Goal: Task Accomplishment & Management: Manage account settings

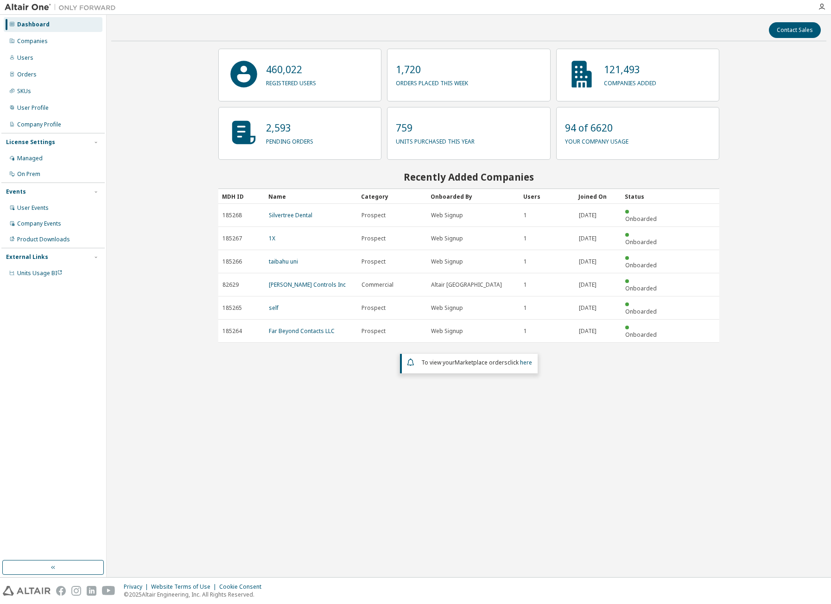
drag, startPoint x: 390, startPoint y: 490, endPoint x: 389, endPoint y: 483, distance: 6.6
click at [390, 489] on div "Contact Sales 460,022 registered users 1,720 orders placed this week 121,493 co…" at bounding box center [468, 295] width 715 height 553
click at [25, 47] on div "Companies" at bounding box center [53, 41] width 99 height 15
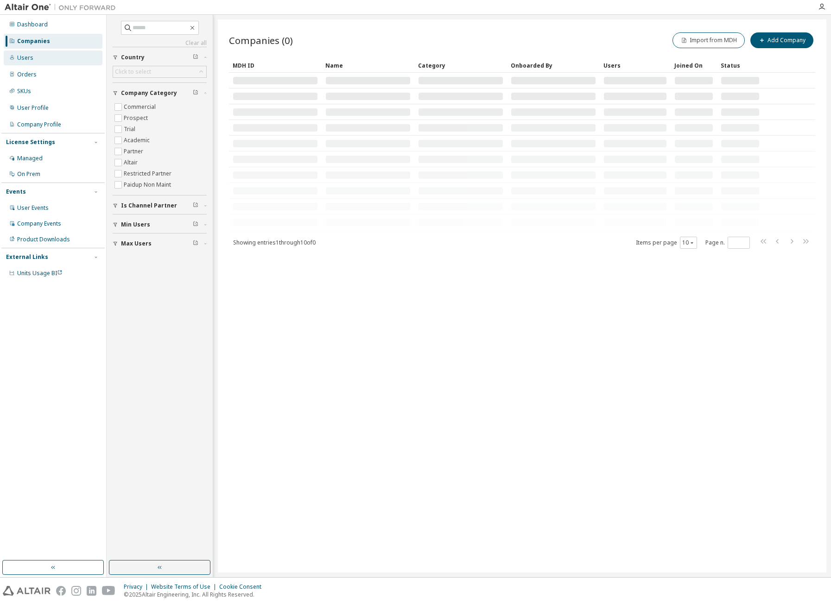
click at [39, 58] on div "Users" at bounding box center [53, 58] width 99 height 15
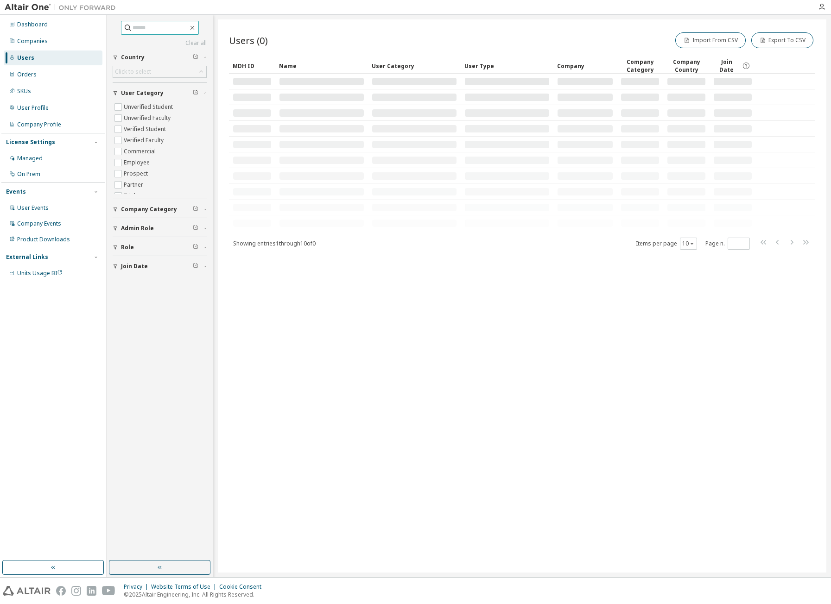
click at [145, 29] on input "text" at bounding box center [161, 27] width 56 height 9
type input "*****"
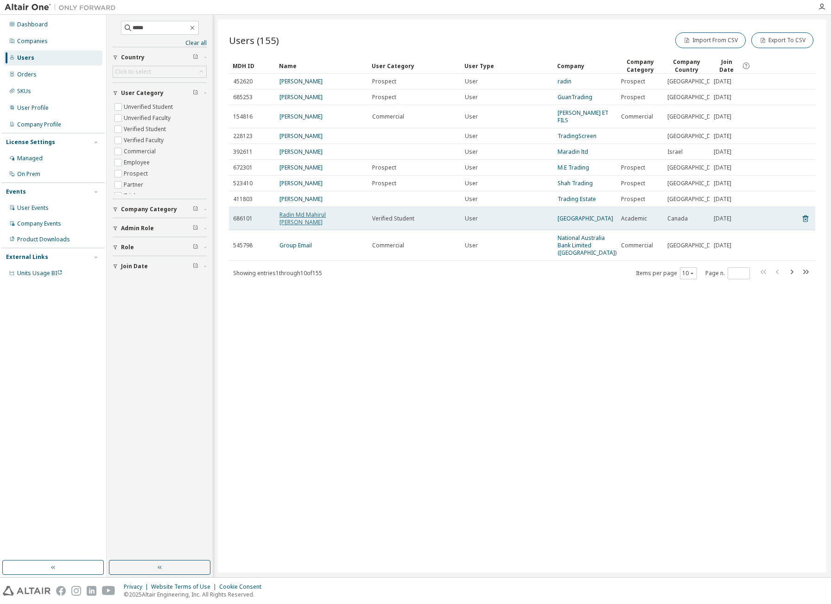
click at [314, 218] on link "Radin Md Mahirul Hoque" at bounding box center [302, 218] width 46 height 15
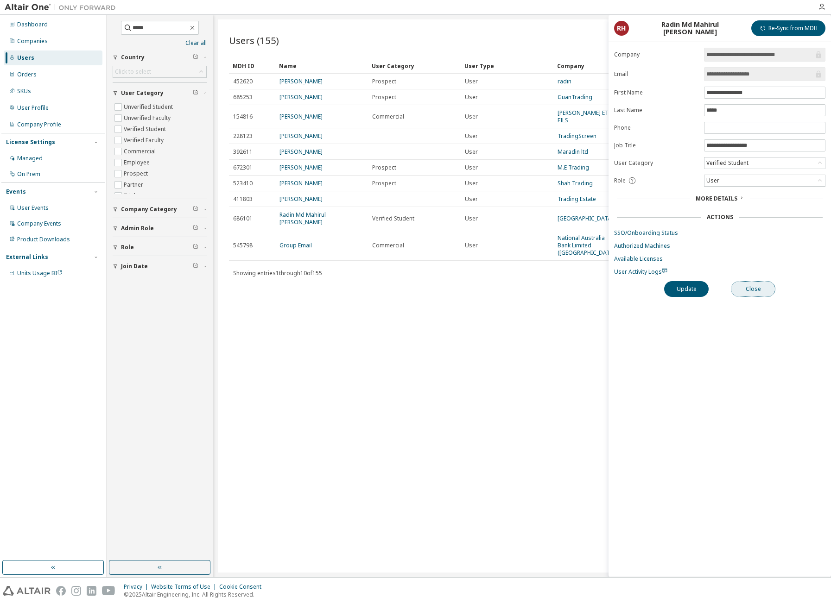
click at [761, 292] on button "Close" at bounding box center [753, 289] width 44 height 16
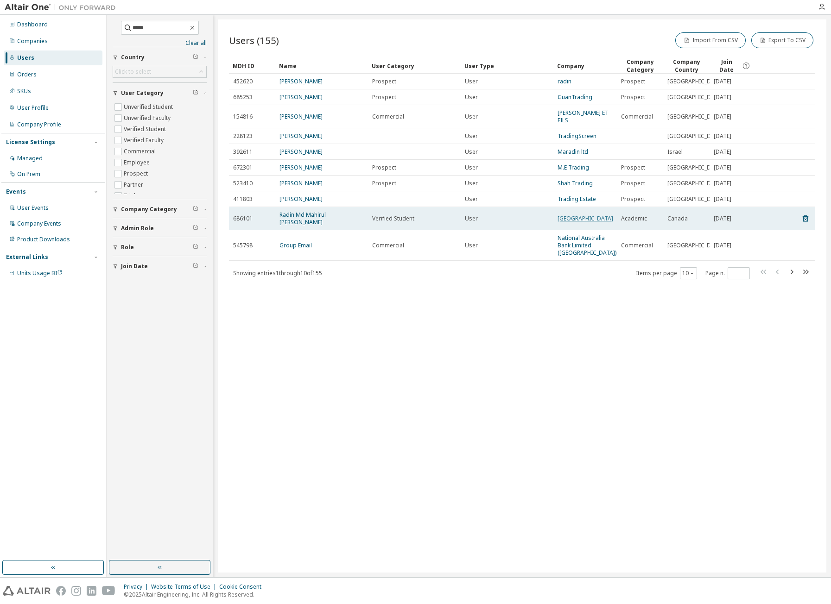
click at [575, 221] on link "University of British Columbia" at bounding box center [585, 219] width 56 height 8
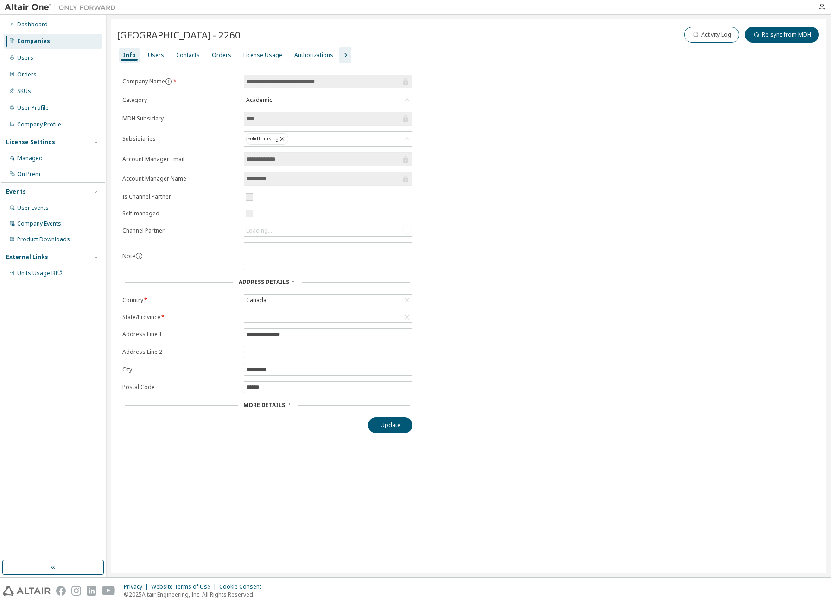
click at [341, 52] on icon "button" at bounding box center [345, 55] width 11 height 11
click at [409, 56] on div "Groups" at bounding box center [408, 55] width 28 height 15
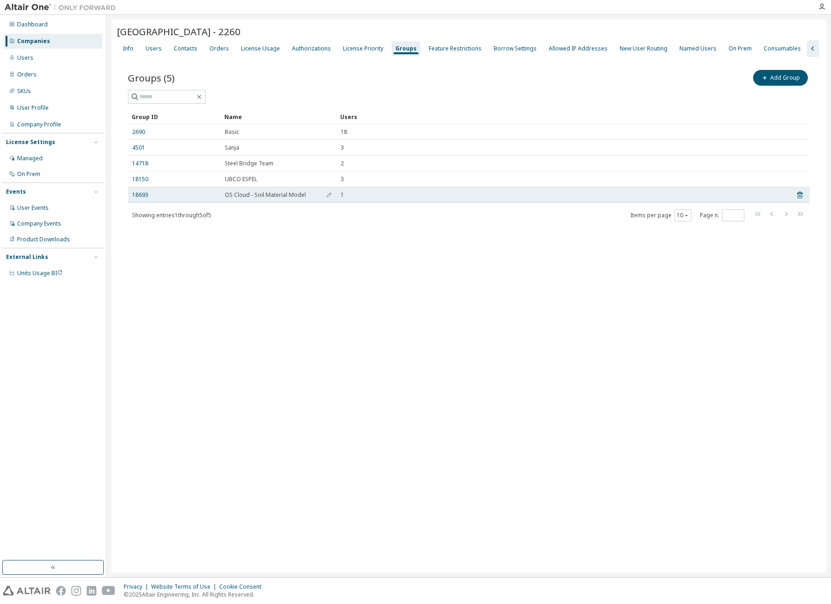
click at [246, 195] on span "OS Cloud - Soil Material Model" at bounding box center [265, 194] width 81 height 7
click at [138, 196] on link "18693" at bounding box center [140, 194] width 16 height 7
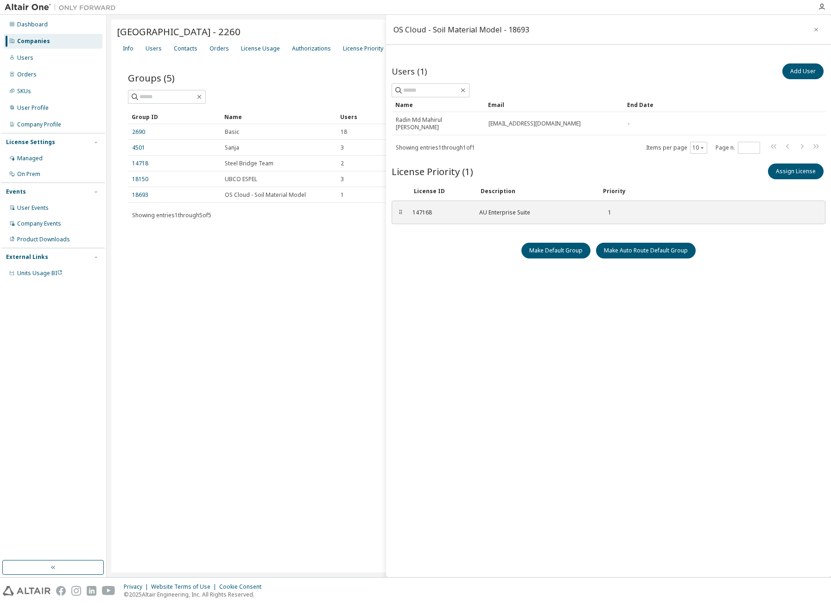
drag, startPoint x: 347, startPoint y: 237, endPoint x: 536, endPoint y: 153, distance: 206.8
click at [347, 237] on div "Groups (5) Add Group Clear Load Save Save As Field Operator Value Select filter…" at bounding box center [469, 151] width 704 height 189
click at [815, 32] on icon "button" at bounding box center [816, 29] width 6 height 7
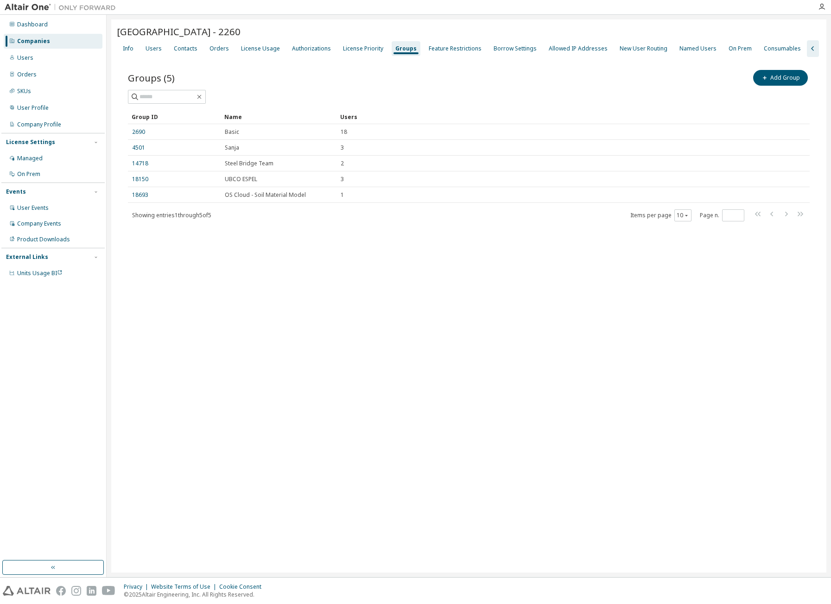
drag, startPoint x: 330, startPoint y: 235, endPoint x: 259, endPoint y: 235, distance: 70.9
click at [327, 235] on div "Groups (5) Add Group Clear Load Save Save As Field Operator Value Select filter…" at bounding box center [469, 151] width 704 height 189
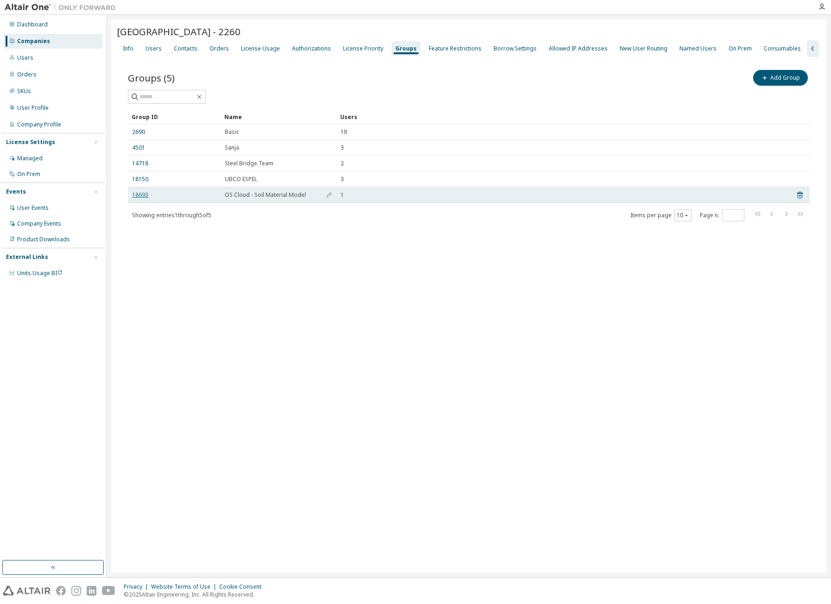
click at [139, 195] on link "18693" at bounding box center [140, 194] width 16 height 7
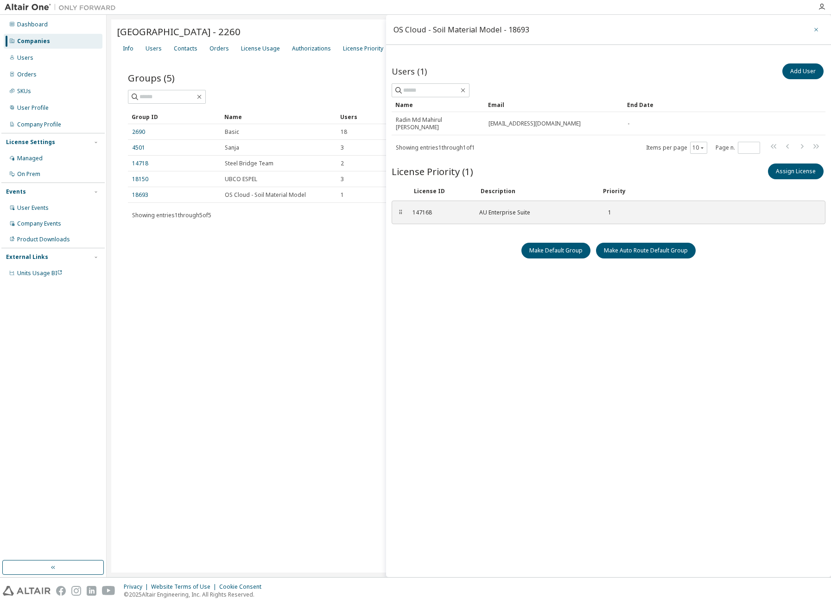
click at [818, 29] on icon "button" at bounding box center [816, 29] width 6 height 7
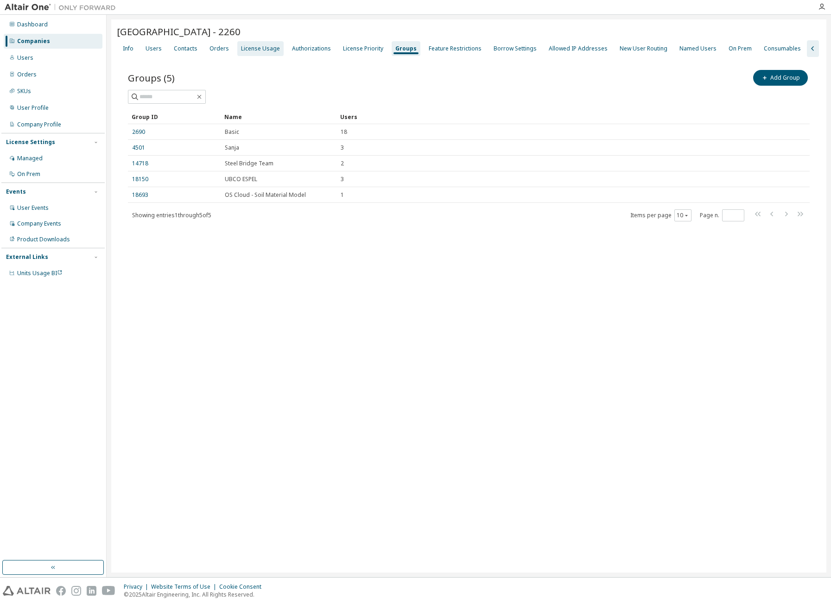
click at [241, 49] on div "License Usage" at bounding box center [260, 48] width 39 height 7
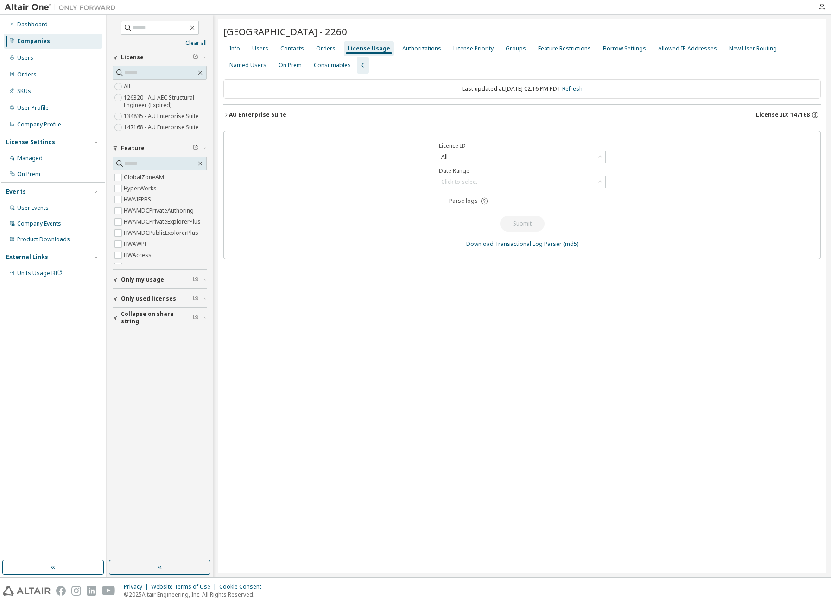
click at [241, 107] on button "AU Enterprise Suite License ID: 147168" at bounding box center [521, 115] width 597 height 20
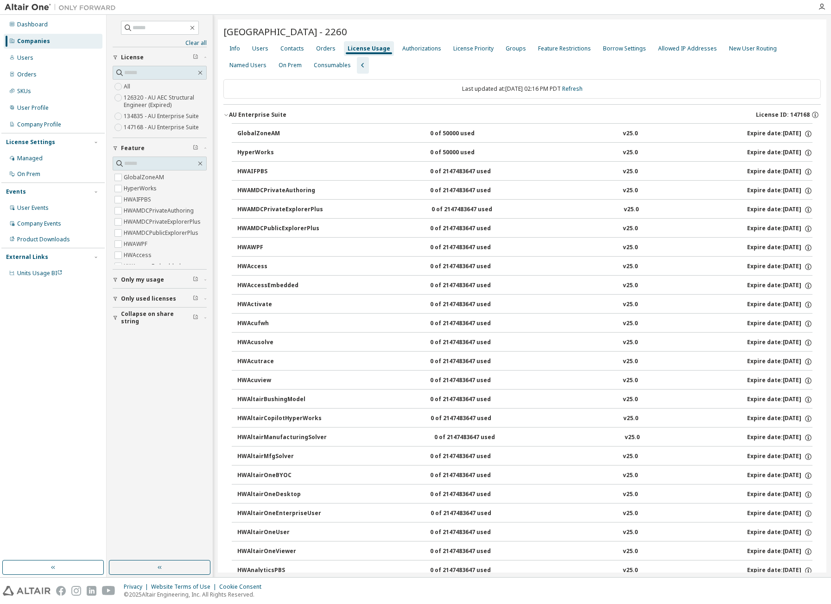
scroll to position [3808, 0]
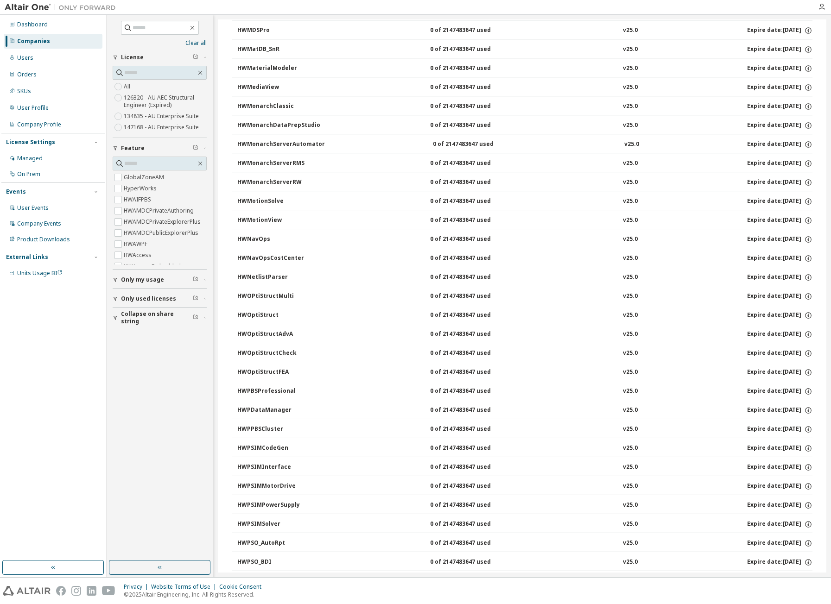
click at [538, 372] on div "HWOptiStructFEA 0 of 2147483647 used v25.0 Expire date: 2025-12-31" at bounding box center [524, 372] width 575 height 8
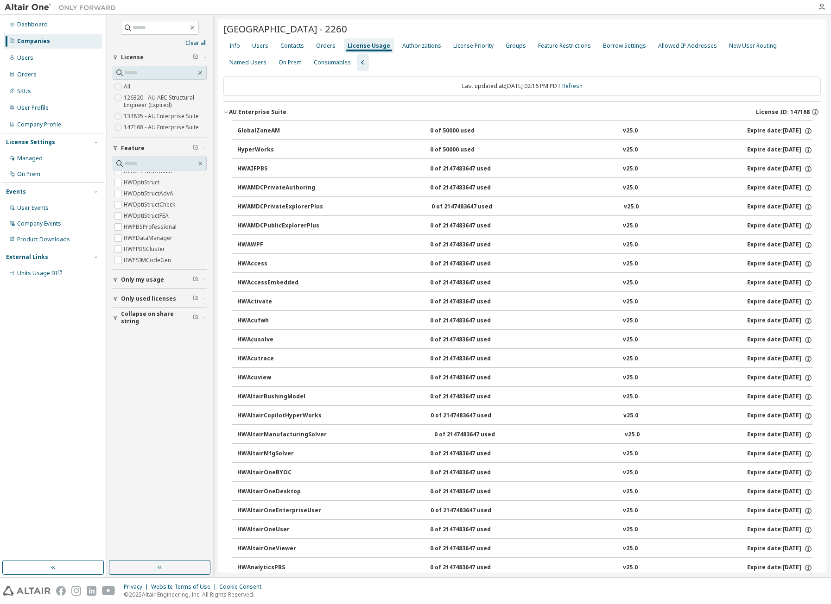
scroll to position [0, 0]
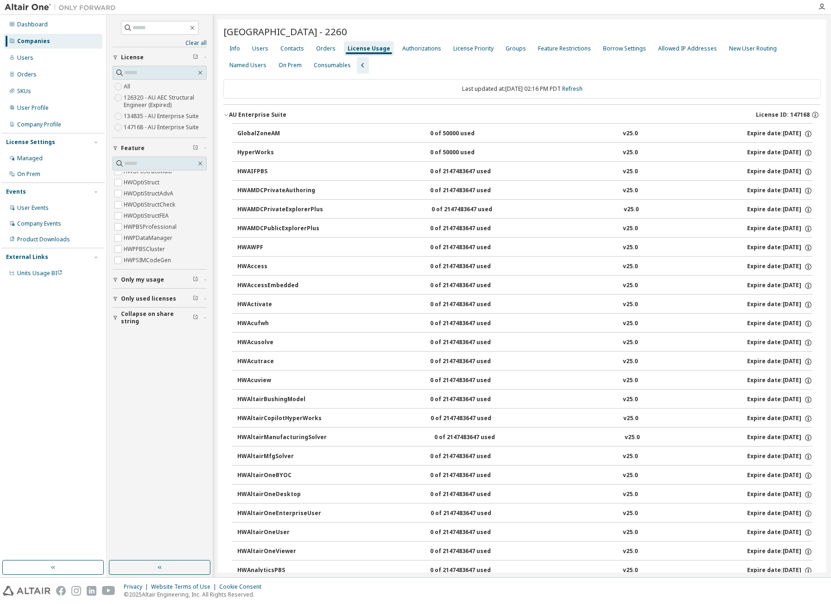
click at [405, 66] on div "Info Users Contacts Orders License Usage Authorizations License Priority Groups…" at bounding box center [521, 56] width 597 height 33
click at [259, 112] on div "AU Enterprise Suite" at bounding box center [257, 114] width 57 height 7
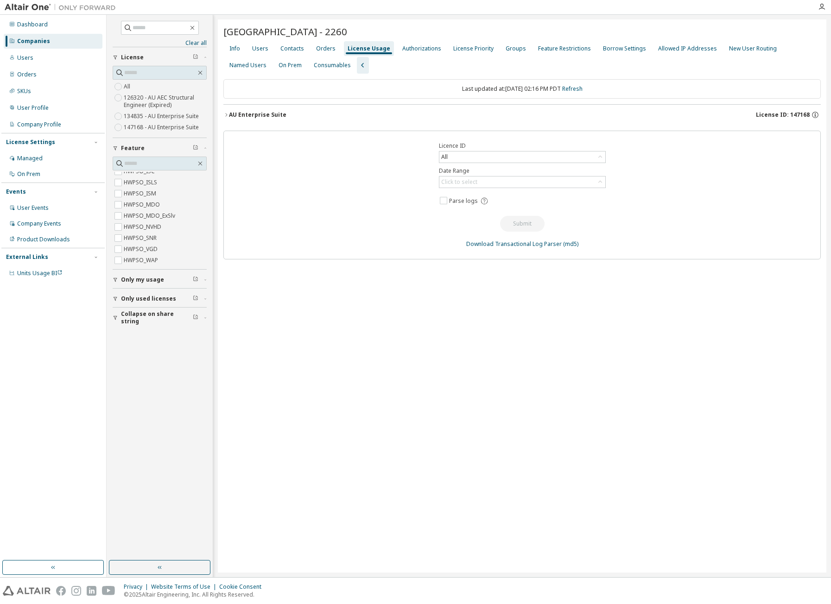
click at [386, 316] on div "University of British Columbia - 2260 Clear Load Save Save As Field Operator Va…" at bounding box center [522, 295] width 608 height 553
click at [236, 117] on div "AU Enterprise Suite" at bounding box center [257, 114] width 57 height 7
